Goal: Task Accomplishment & Management: Manage account settings

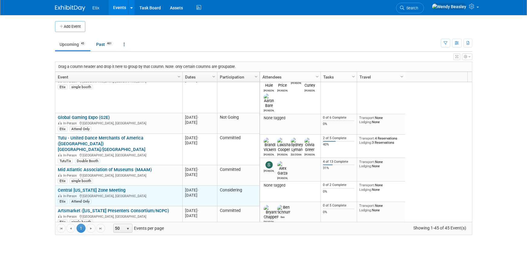
scroll to position [181, 0]
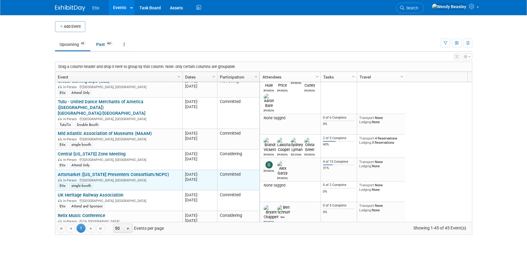
click at [125, 172] on link "Artsmarket ([US_STATE] Presenters Consortium/NCPC)" at bounding box center [113, 174] width 111 height 5
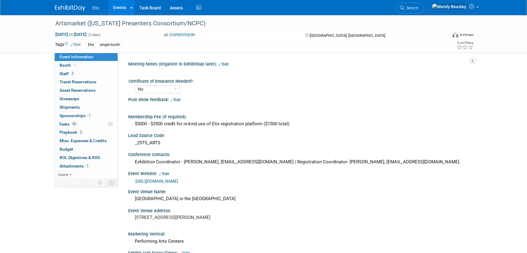
select select "No"
click at [76, 66] on icon at bounding box center [75, 64] width 3 height 3
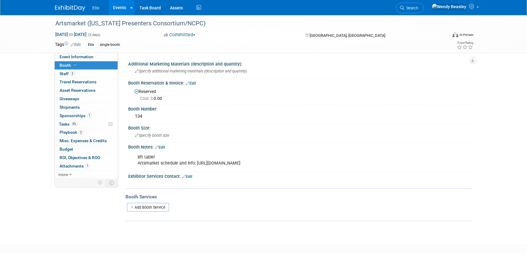
click at [236, 163] on div "8ft table! Artsmarket schedule and info: [URL][DOMAIN_NAME]" at bounding box center [269, 160] width 272 height 18
drag, startPoint x: 281, startPoint y: 165, endPoint x: 197, endPoint y: 166, distance: 84.7
click at [197, 166] on div "8ft table! Artsmarket schedule and info: [URL][DOMAIN_NAME]" at bounding box center [269, 160] width 272 height 18
copy div "https://ncpresenters.org/AMKT2025-SCHED/"
click at [418, 8] on span "Search" at bounding box center [411, 8] width 14 height 5
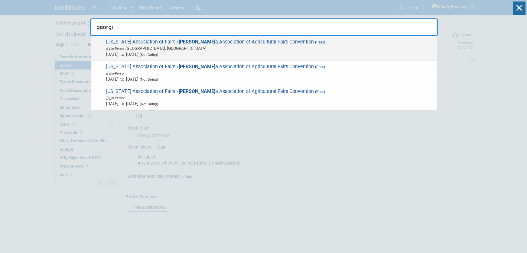
type input "georgi"
click at [179, 38] on div "South Carolina Association of Fairs / Georgi a Association of Agricultural Fair…" at bounding box center [264, 48] width 346 height 25
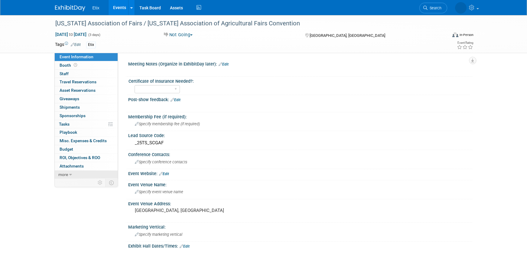
click at [71, 174] on icon at bounding box center [70, 175] width 3 height 4
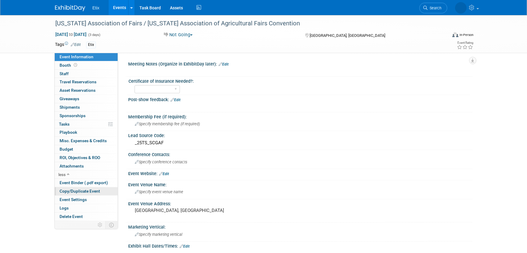
click at [89, 190] on span "Copy/Duplicate Event" at bounding box center [80, 191] width 41 height 5
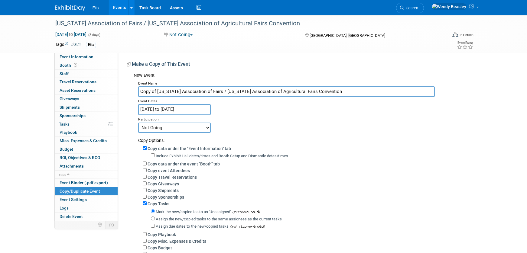
drag, startPoint x: 157, startPoint y: 92, endPoint x: 125, endPoint y: 92, distance: 31.7
click at [125, 92] on div "Meeting Notes (Organize in ExhibitDay later): Edit X Certificate of Insurance N…" at bounding box center [295, 163] width 354 height 221
type input "[US_STATE] Association of Fairs / [US_STATE] Association of Agricultural Fairs …"
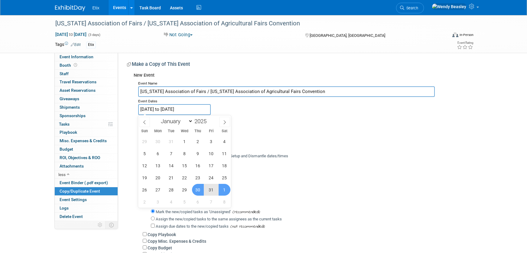
click at [196, 107] on input "Jan 30, 2025 to Feb 1, 2025" at bounding box center [174, 109] width 73 height 11
click at [208, 119] on span at bounding box center [209, 120] width 4 height 4
type input "2026"
click at [224, 121] on icon at bounding box center [225, 123] width 2 height 4
select select "1"
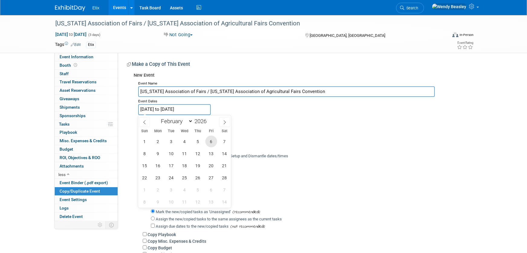
click at [207, 142] on span "6" at bounding box center [211, 142] width 12 height 12
click at [198, 140] on span "5" at bounding box center [198, 142] width 12 height 12
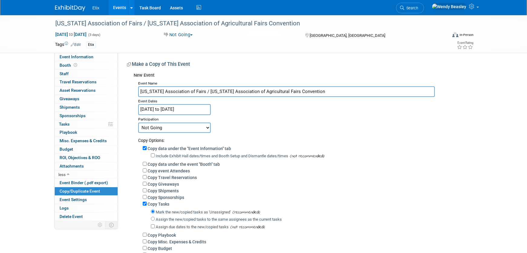
click at [197, 109] on input "Feb 5, 2026 to Feb 6, 2026" at bounding box center [174, 109] width 73 height 11
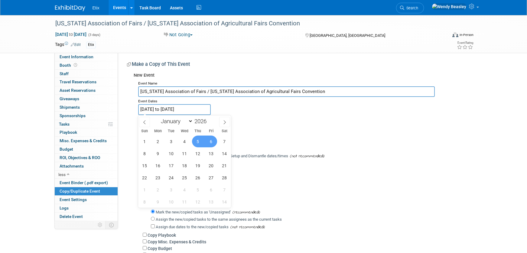
click at [197, 141] on span "5" at bounding box center [198, 142] width 12 height 12
click at [223, 142] on span "7" at bounding box center [225, 142] width 12 height 12
type input "Feb 5, 2026 to Feb 7, 2026"
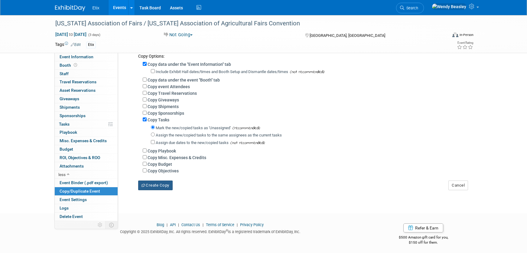
scroll to position [87, 0]
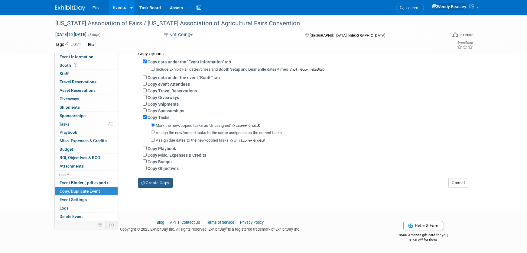
click at [163, 185] on button "Create Copy" at bounding box center [155, 183] width 34 height 10
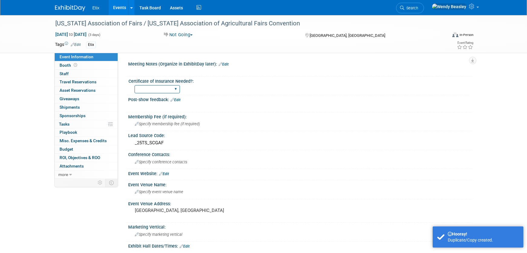
click at [175, 90] on select "Yes No" at bounding box center [157, 89] width 45 height 8
select select "No"
click at [135, 85] on select "Yes No" at bounding box center [157, 89] width 45 height 8
click at [172, 122] on span "Specify membership fee (if required)" at bounding box center [167, 124] width 65 height 5
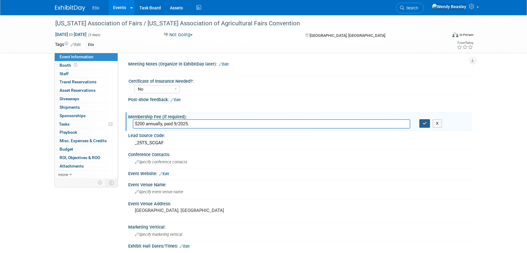
type input "$200 annually, paid 9/2025."
click at [424, 122] on icon "button" at bounding box center [425, 124] width 4 height 4
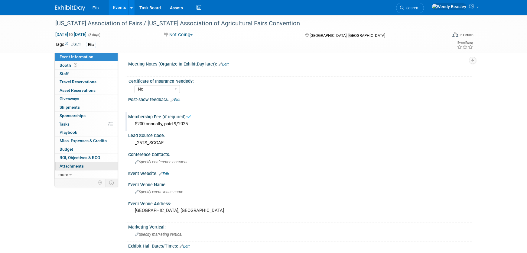
click at [78, 165] on span "Attachments 0" at bounding box center [72, 166] width 24 height 5
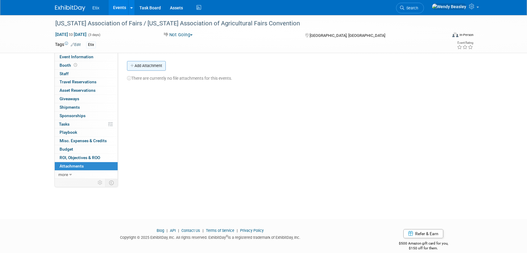
click at [155, 68] on button "Add Attachment" at bounding box center [146, 66] width 39 height 10
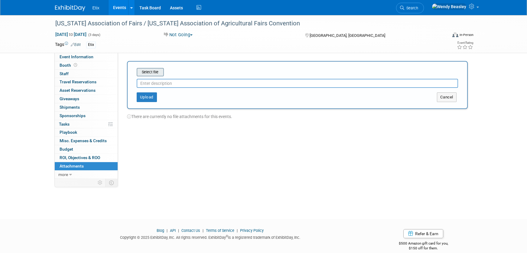
click at [156, 73] on input "file" at bounding box center [127, 72] width 72 height 7
type input "M"
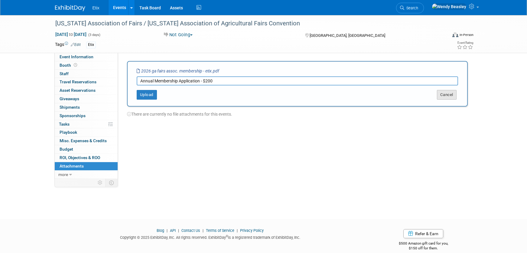
type input "Annual Membership Application - $200"
click at [445, 94] on button "Cancel" at bounding box center [447, 95] width 20 height 10
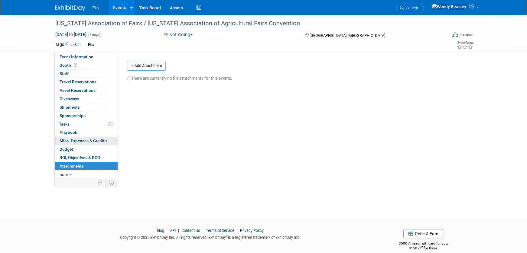
click at [80, 140] on span "Misc. Expenses & Credits 0" at bounding box center [83, 140] width 47 height 5
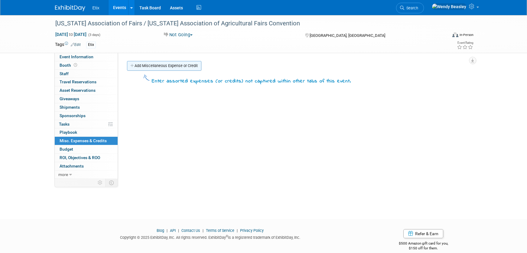
click at [167, 67] on link "Add Miscellaneous Expense or Credit" at bounding box center [164, 66] width 74 height 10
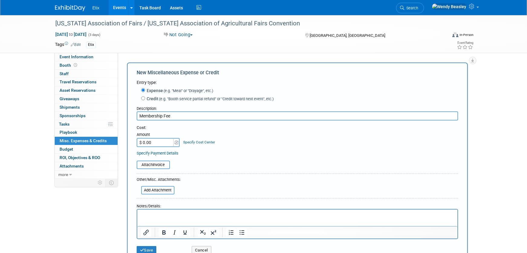
type input "Membership Fee"
click at [168, 143] on input "$ 0.00" at bounding box center [156, 142] width 38 height 9
type input "$ 200.00"
click at [159, 166] on input "file" at bounding box center [133, 164] width 72 height 7
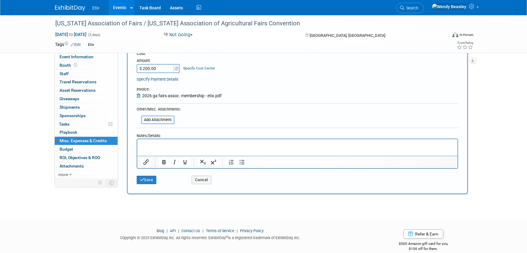
scroll to position [83, 0]
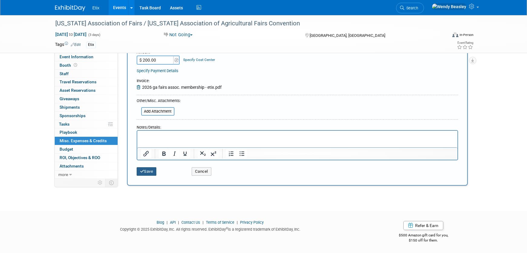
click at [146, 168] on button "Save" at bounding box center [147, 172] width 20 height 8
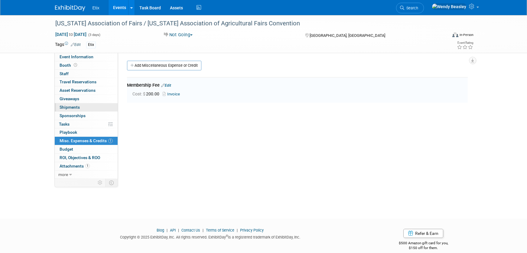
scroll to position [0, 0]
click at [66, 64] on span "Booth" at bounding box center [69, 65] width 19 height 5
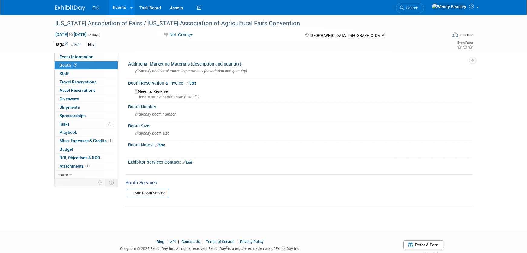
click at [195, 83] on link "Edit" at bounding box center [191, 83] width 10 height 4
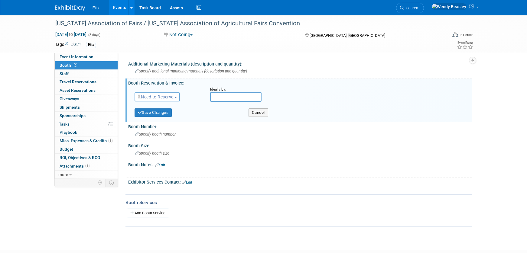
click at [174, 96] on span "Need to Reserve" at bounding box center [156, 97] width 36 height 5
click at [169, 125] on link "No Reservation Required" at bounding box center [167, 124] width 65 height 8
click at [157, 113] on button "Save Changes" at bounding box center [153, 113] width 37 height 8
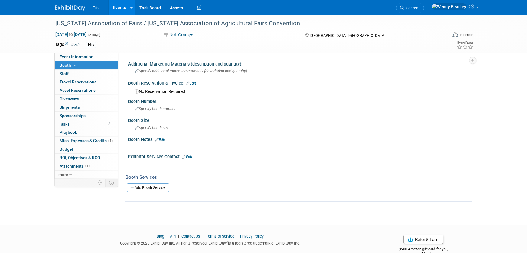
click at [122, 7] on link "Events" at bounding box center [120, 7] width 22 height 15
